Goal: Task Accomplishment & Management: Use online tool/utility

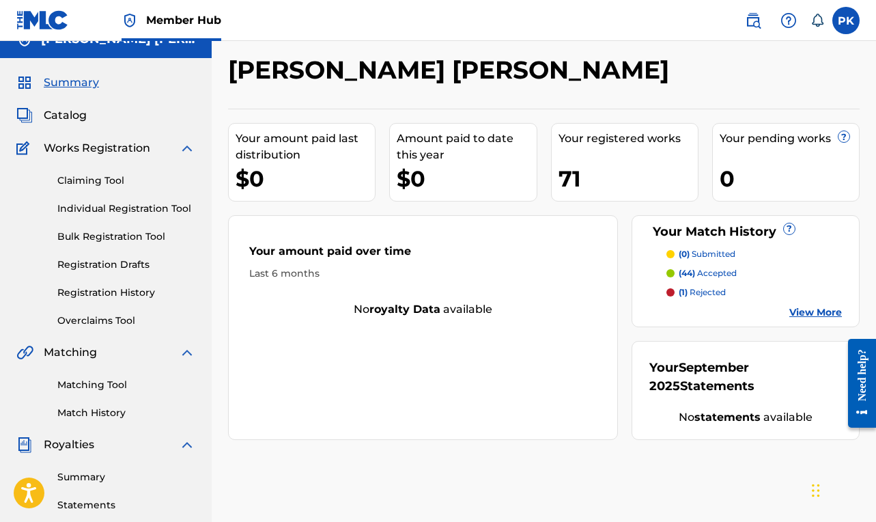
scroll to position [23, 0]
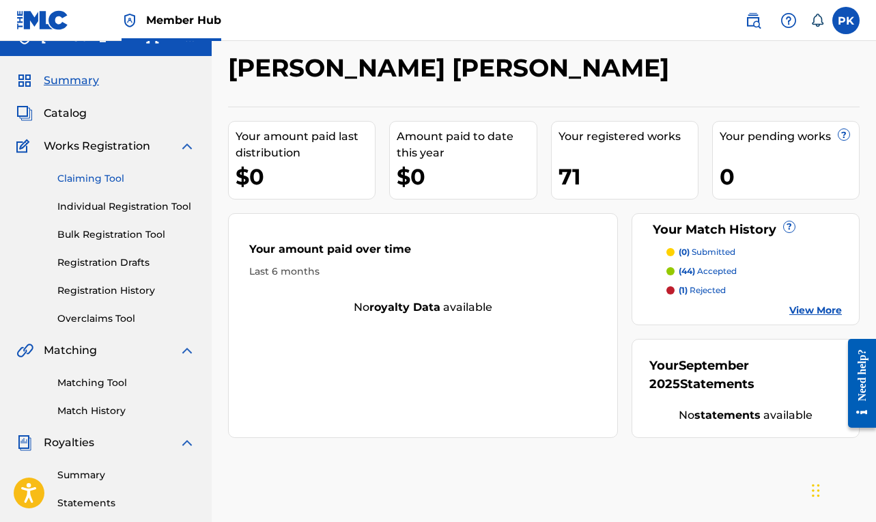
click at [96, 176] on link "Claiming Tool" at bounding box center [126, 178] width 138 height 14
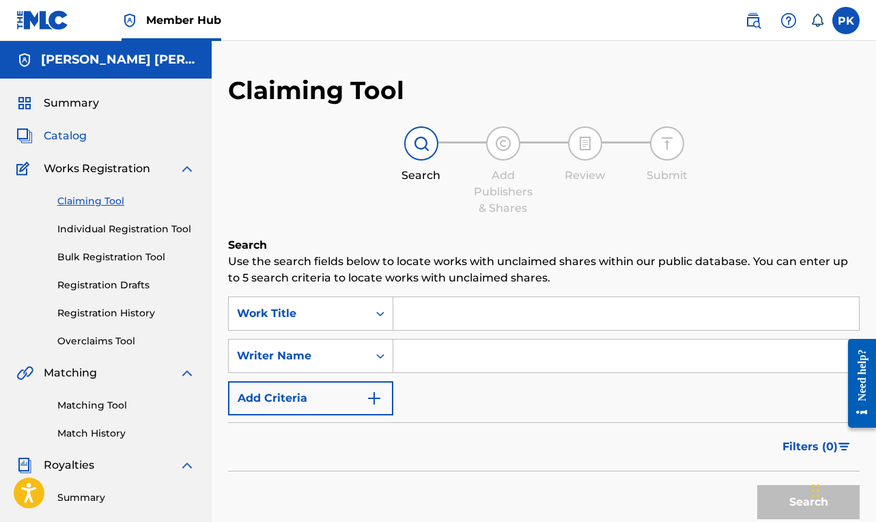
click at [68, 133] on span "Catalog" at bounding box center [65, 136] width 43 height 16
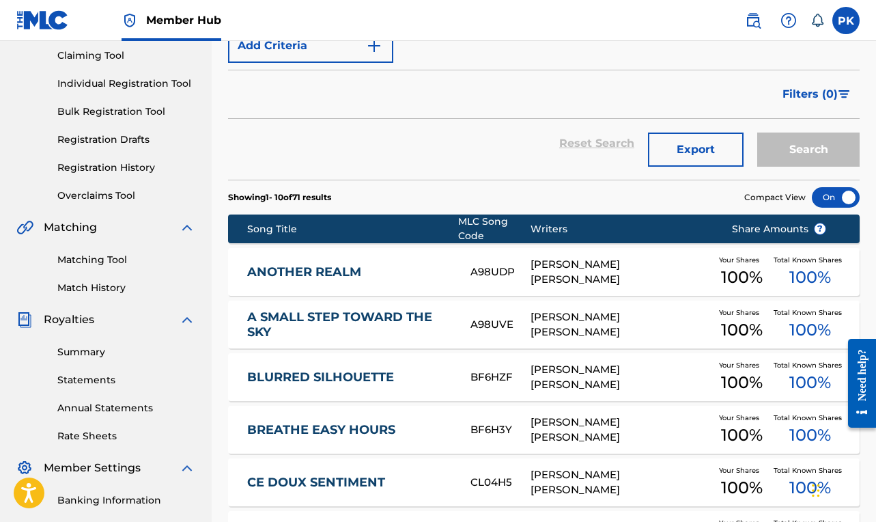
scroll to position [146, 0]
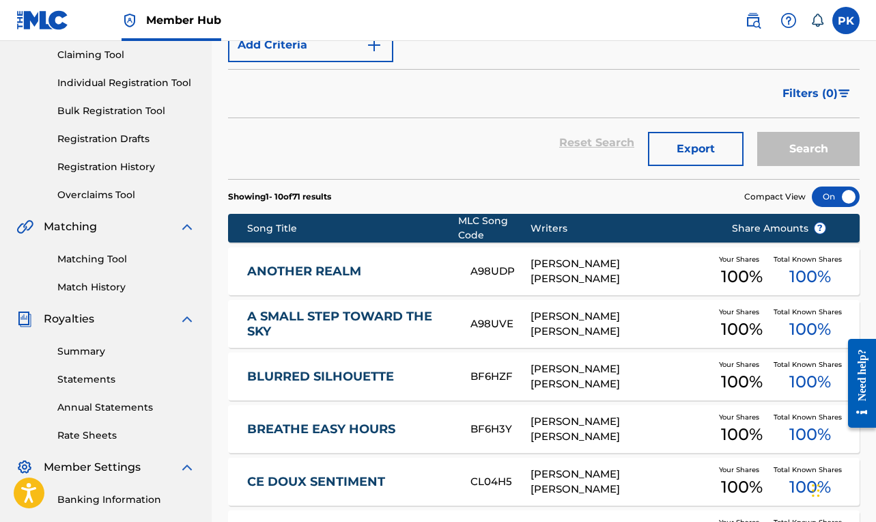
click at [465, 258] on div "ANOTHER REALM A98UDP [PERSON_NAME] [PERSON_NAME] Your Shares 100 % Total Known …" at bounding box center [544, 271] width 632 height 48
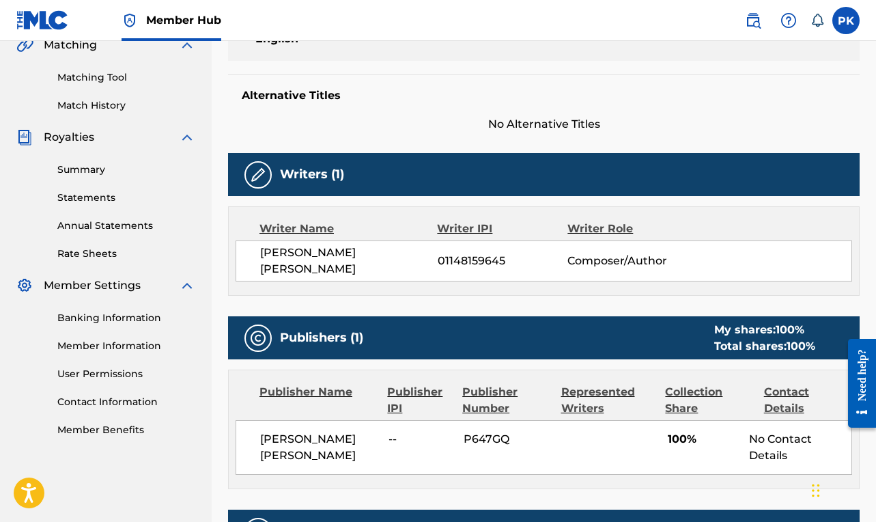
scroll to position [321, 0]
